Goal: Navigation & Orientation: Go to known website

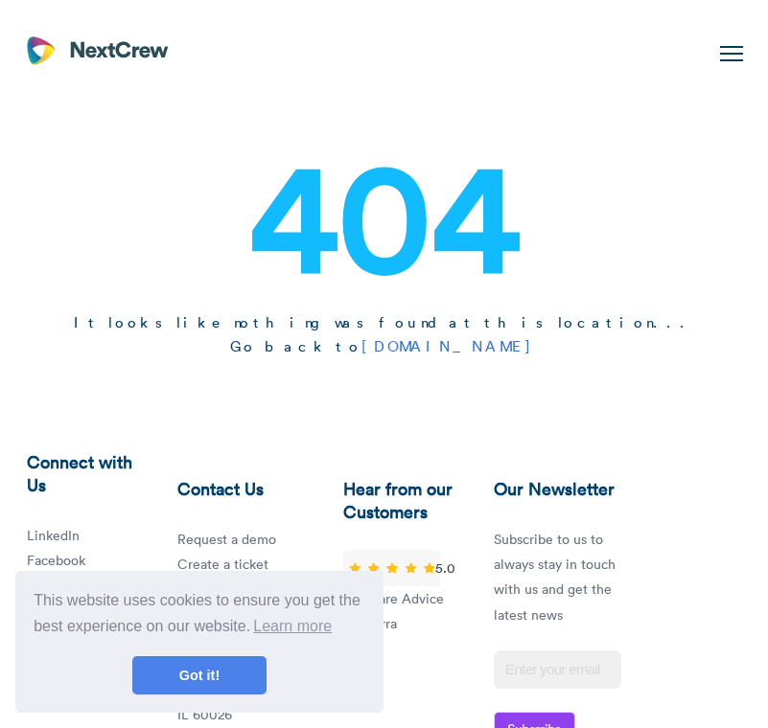
click at [633, 403] on div "404 It looks like nothing was found at this location... Go back to nextcrew.com" at bounding box center [384, 242] width 768 height 326
click at [491, 317] on h2 "It looks like nothing was found at this location... Go back to nextcrew.com" at bounding box center [384, 334] width 722 height 48
